Goal: Navigation & Orientation: Understand site structure

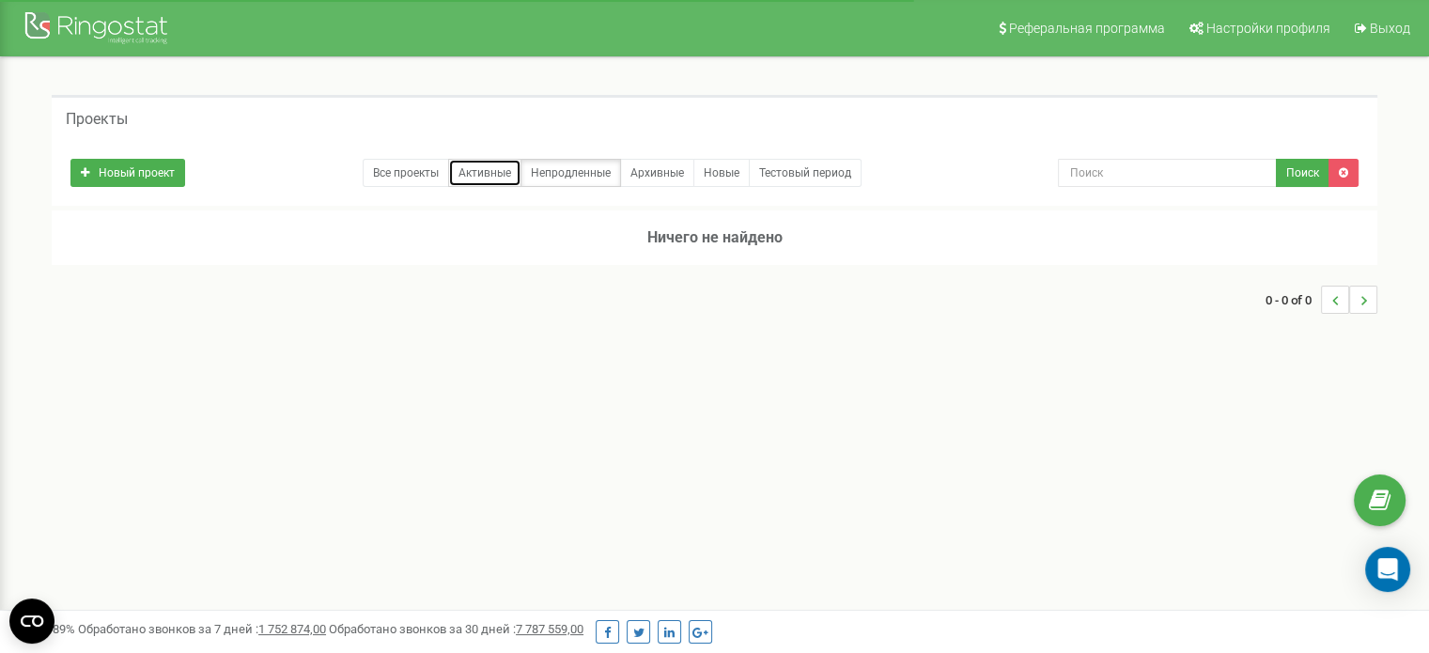
click at [469, 176] on link "Активные" at bounding box center [484, 173] width 73 height 28
click at [711, 174] on link "Новые" at bounding box center [721, 173] width 56 height 28
click at [781, 172] on link "Тестовый период" at bounding box center [805, 173] width 113 height 28
click at [394, 167] on link "Все проекты" at bounding box center [406, 173] width 86 height 28
click at [1218, 29] on span "Настройки профиля" at bounding box center [1268, 28] width 124 height 15
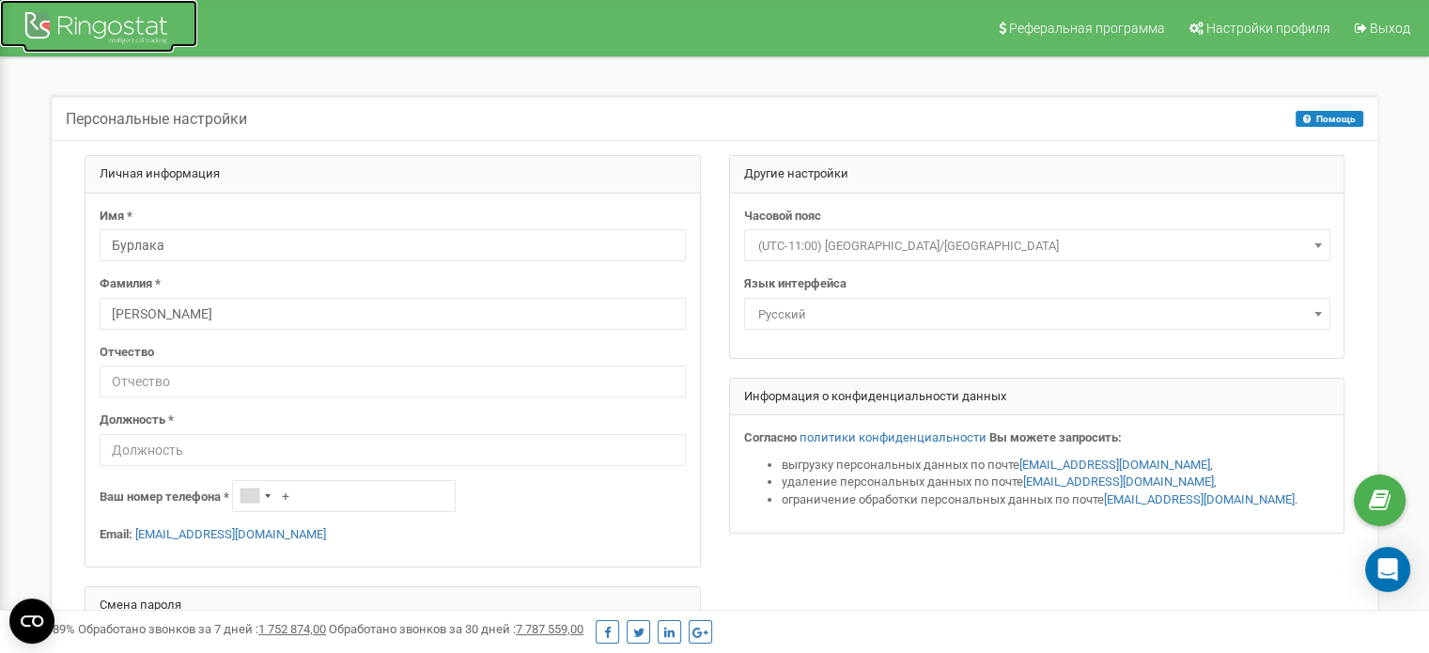
click at [56, 33] on div at bounding box center [98, 30] width 150 height 45
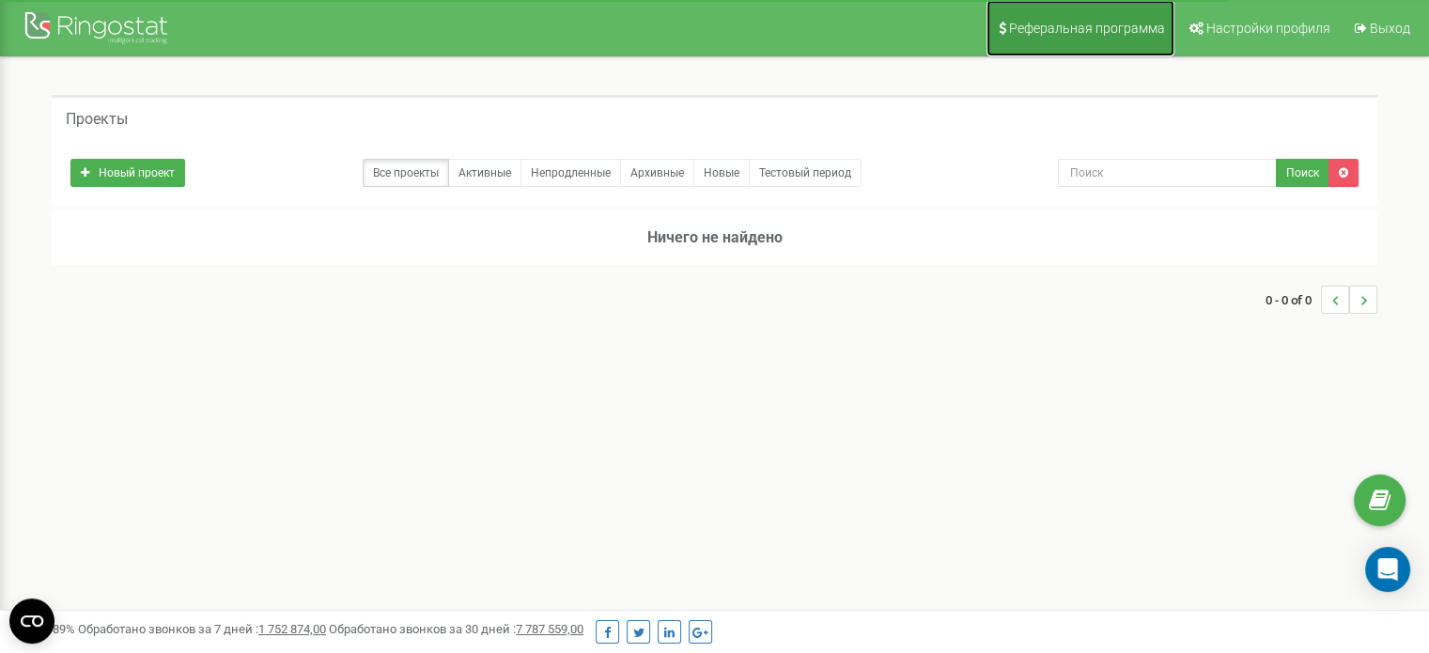
click at [1105, 37] on link "Реферальная программа" at bounding box center [1080, 28] width 188 height 56
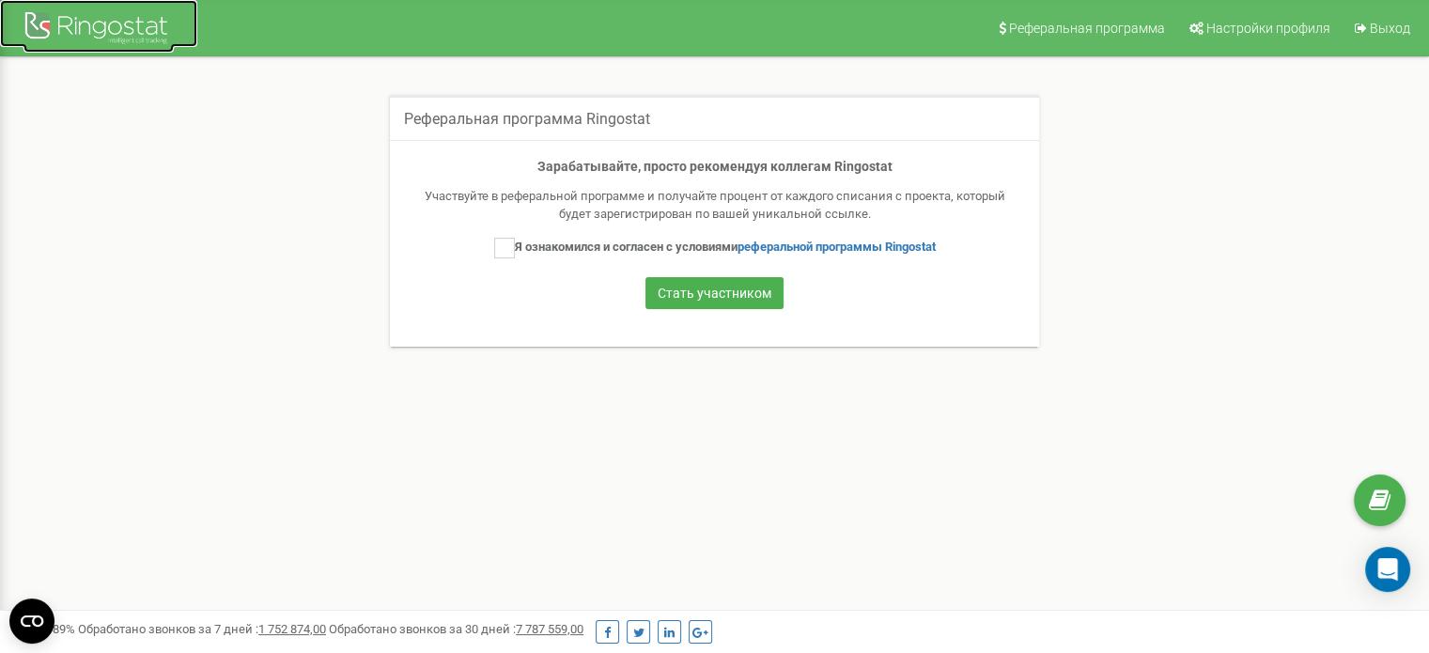
click at [131, 38] on div at bounding box center [98, 30] width 150 height 45
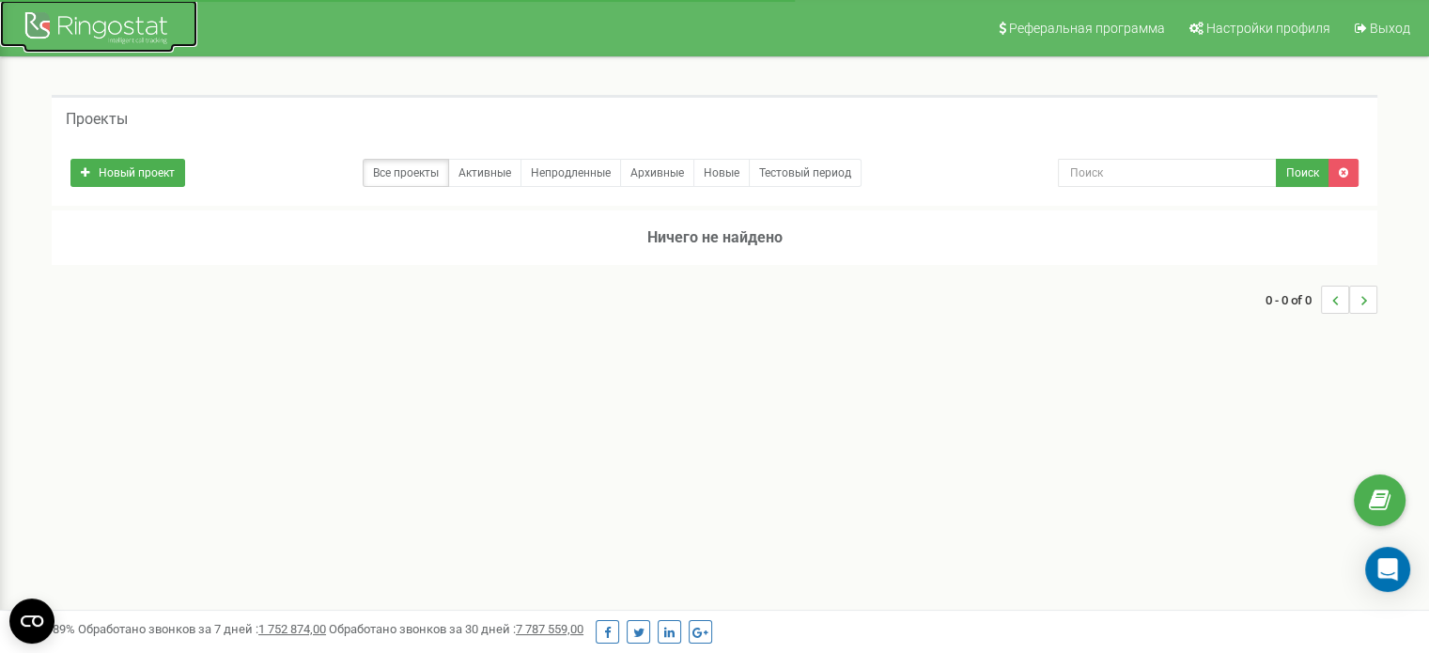
click at [131, 38] on div at bounding box center [98, 30] width 150 height 45
